Goal: Task Accomplishment & Management: Use online tool/utility

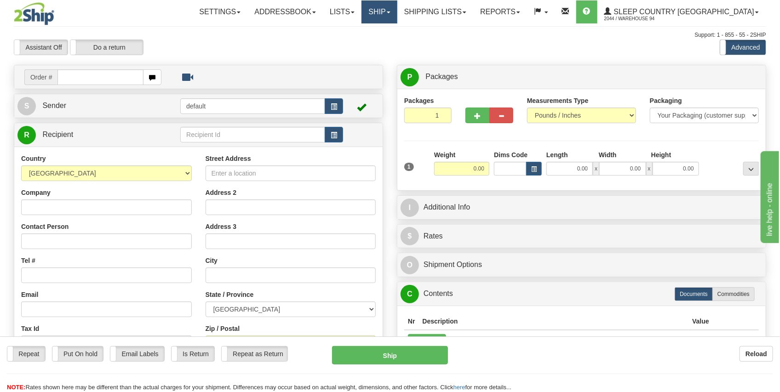
click at [397, 19] on link "Ship" at bounding box center [378, 11] width 35 height 23
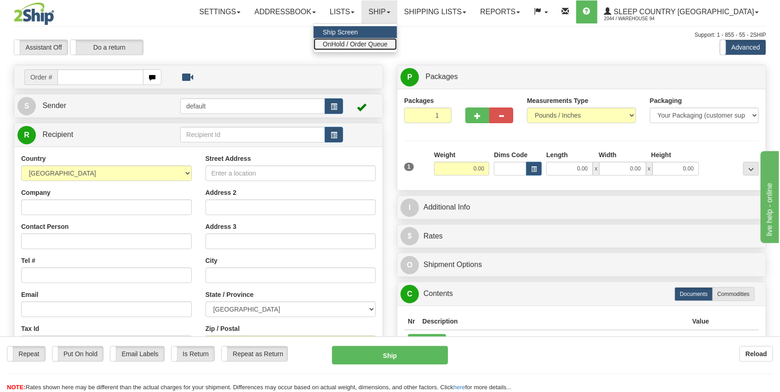
click at [388, 42] on span "OnHold / Order Queue" at bounding box center [355, 43] width 65 height 7
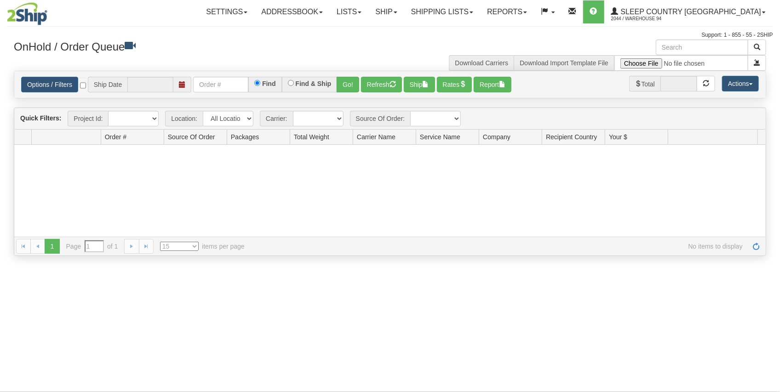
type input "[DATE]"
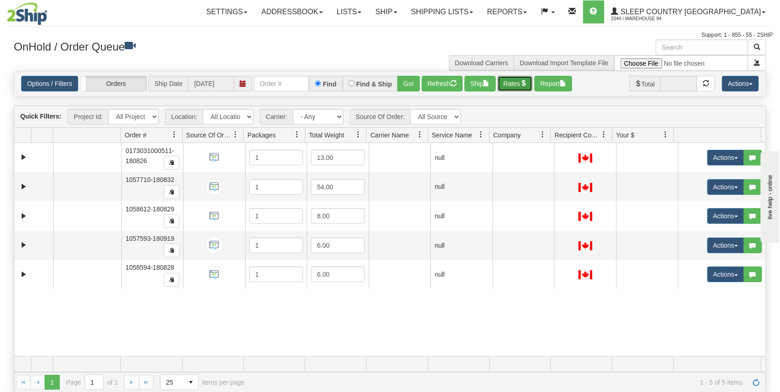
click at [504, 83] on button "Rates" at bounding box center [514, 84] width 35 height 16
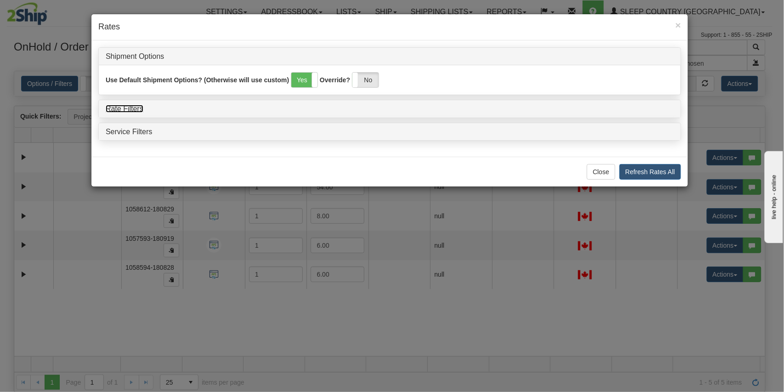
click at [116, 111] on link "Rate Filters" at bounding box center [125, 109] width 38 height 8
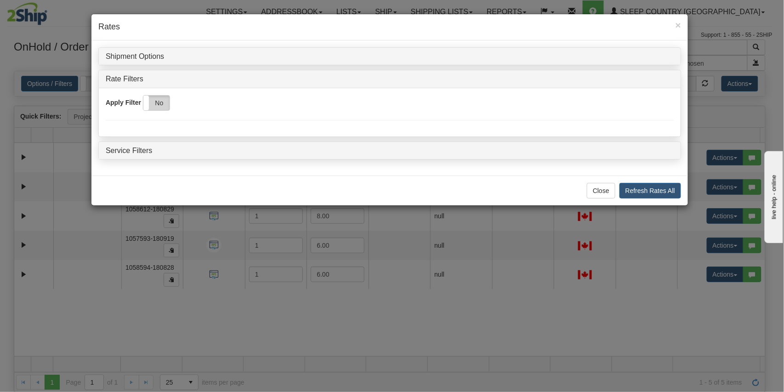
click at [152, 106] on label "No" at bounding box center [156, 103] width 26 height 15
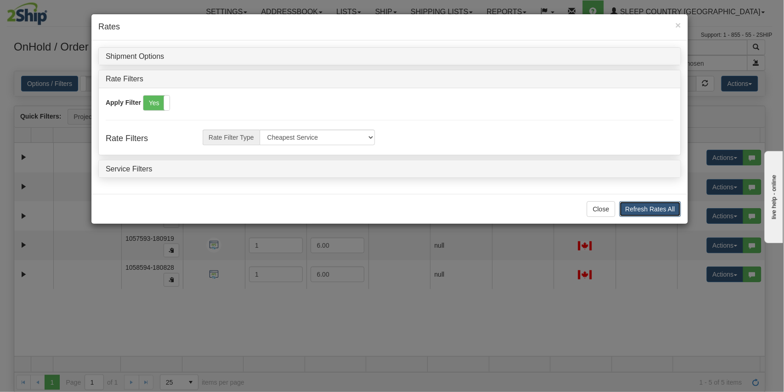
click at [659, 207] on button "Refresh Rates All" at bounding box center [651, 209] width 62 height 16
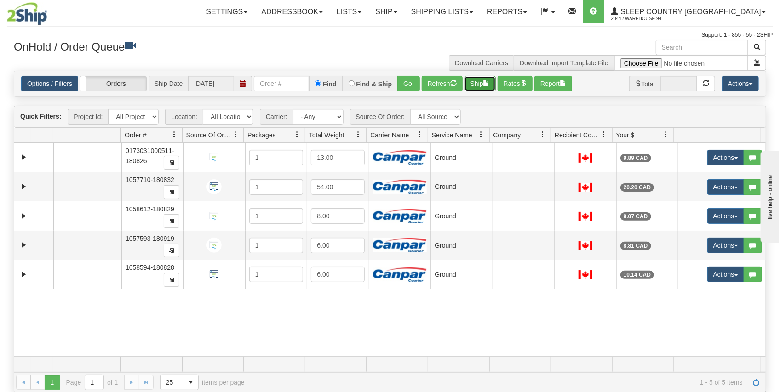
click at [493, 87] on button "Ship" at bounding box center [479, 84] width 31 height 16
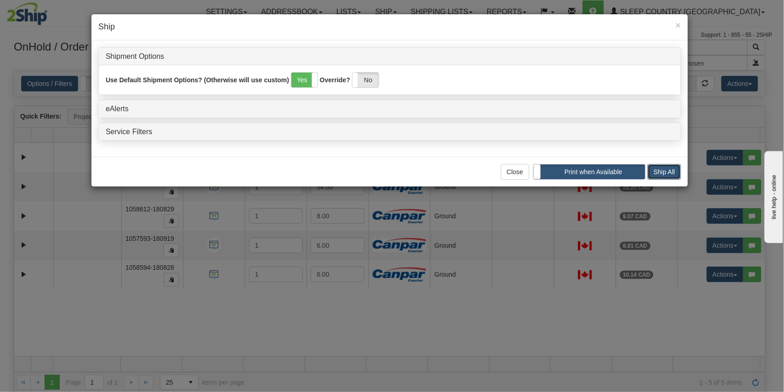
click at [661, 176] on button "Ship All" at bounding box center [665, 172] width 34 height 16
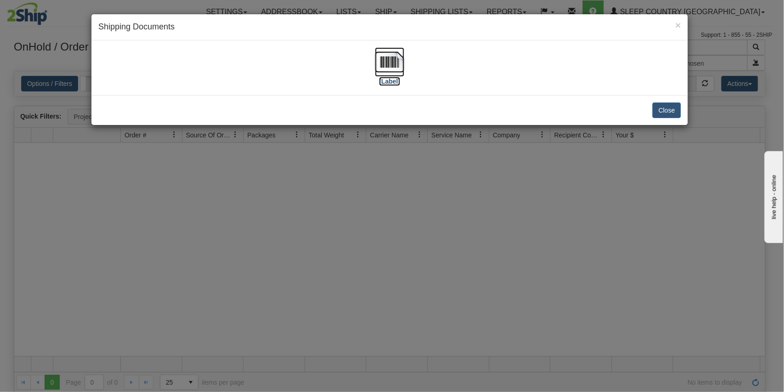
click at [403, 63] on img at bounding box center [389, 61] width 29 height 29
